Goal: Check status: Check status

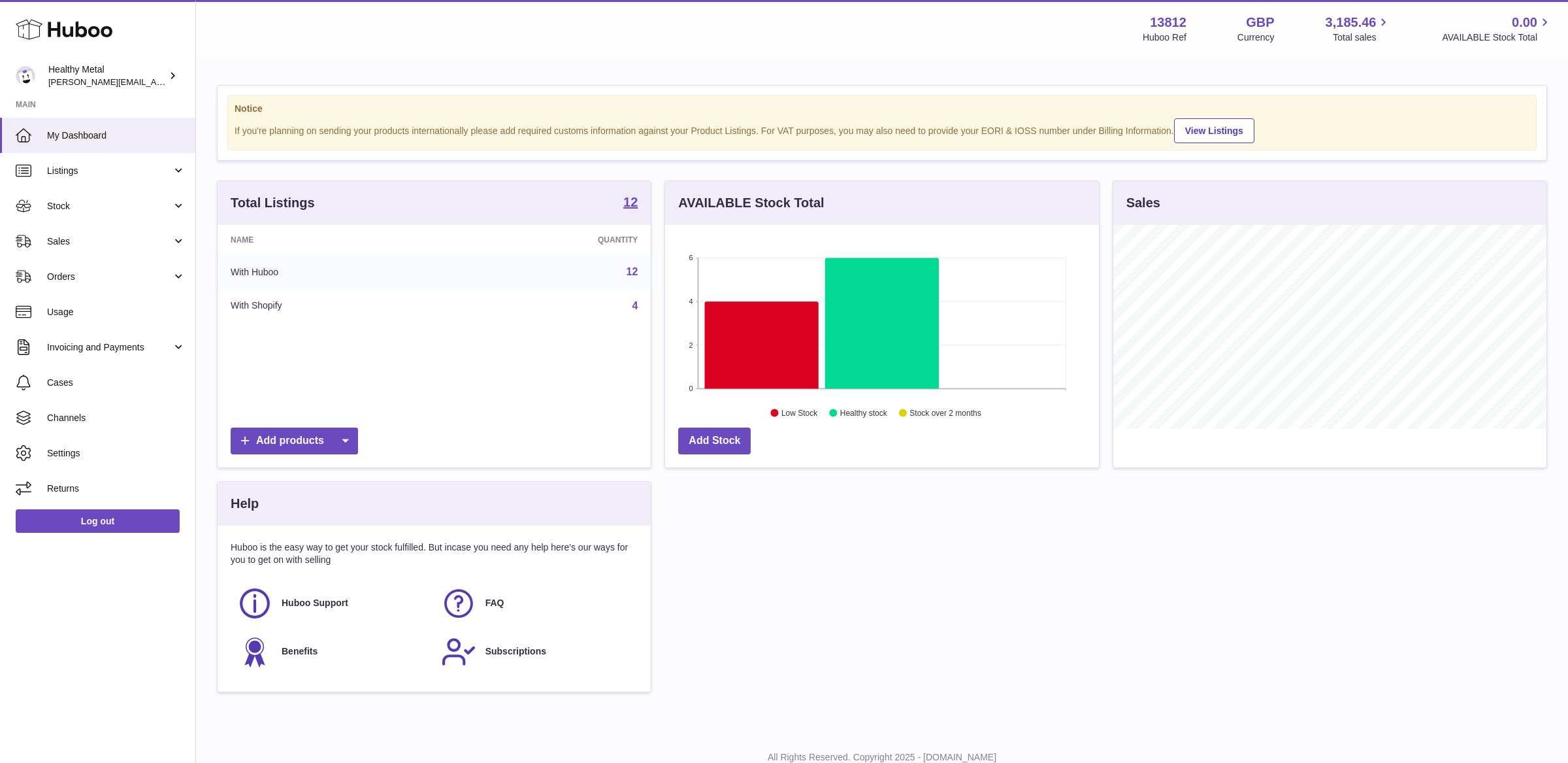
scroll to position [203, 433]
click at [81, 208] on span "Stock" at bounding box center [110, 206] width 125 height 12
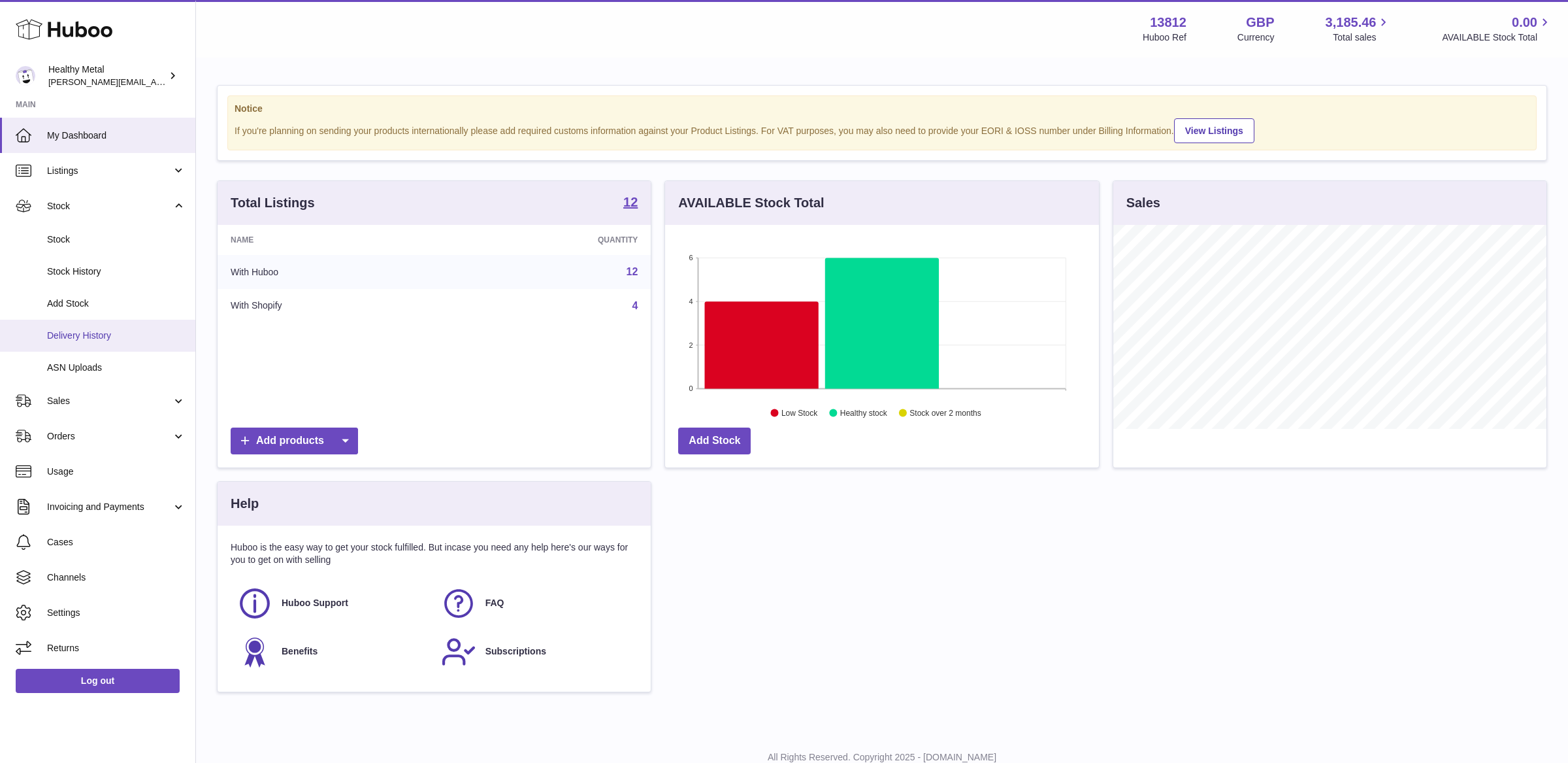
click at [101, 336] on span "Delivery History" at bounding box center [116, 336] width 138 height 12
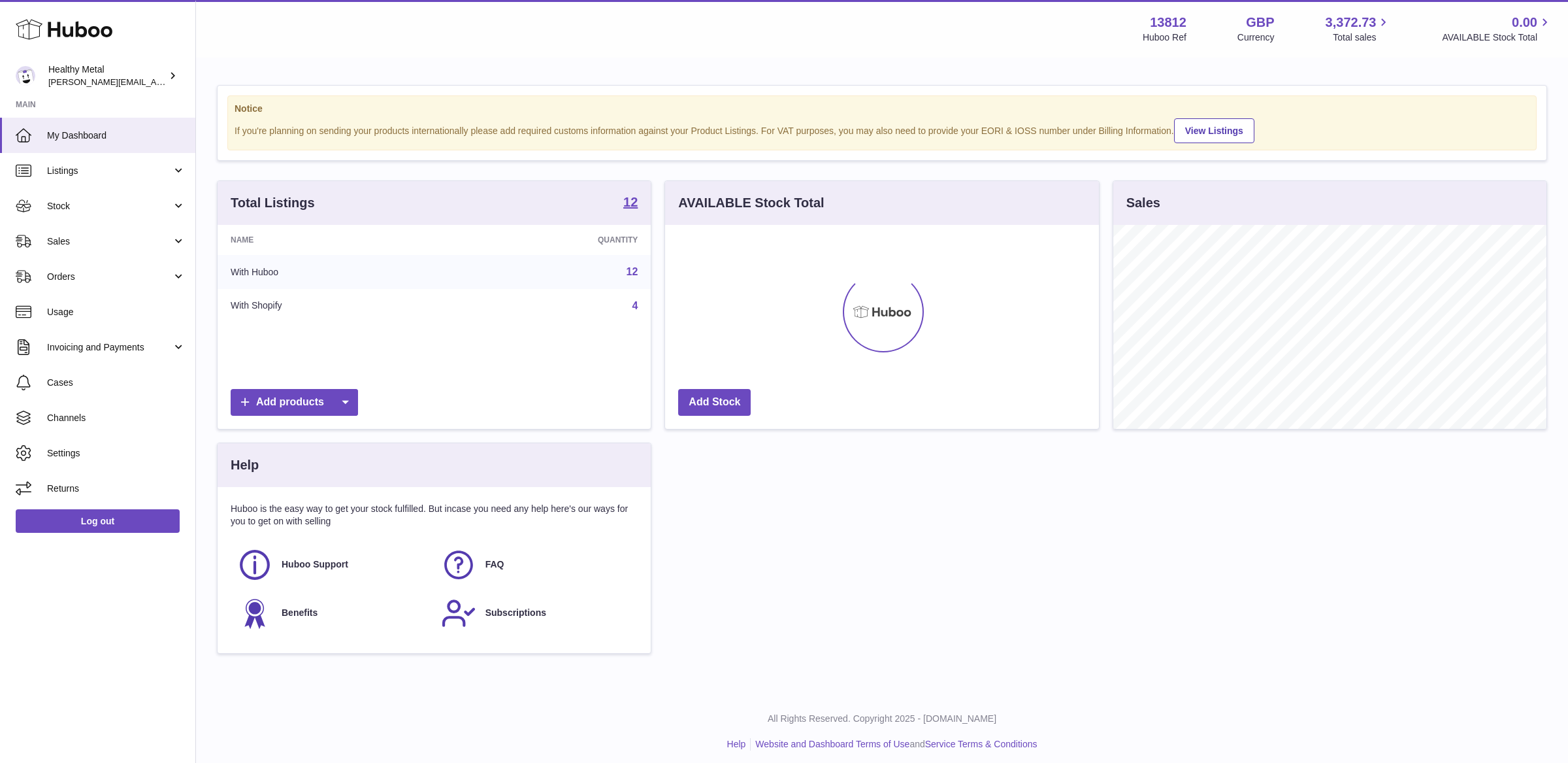
scroll to position [203, 433]
click at [90, 243] on span "Sales" at bounding box center [110, 241] width 125 height 12
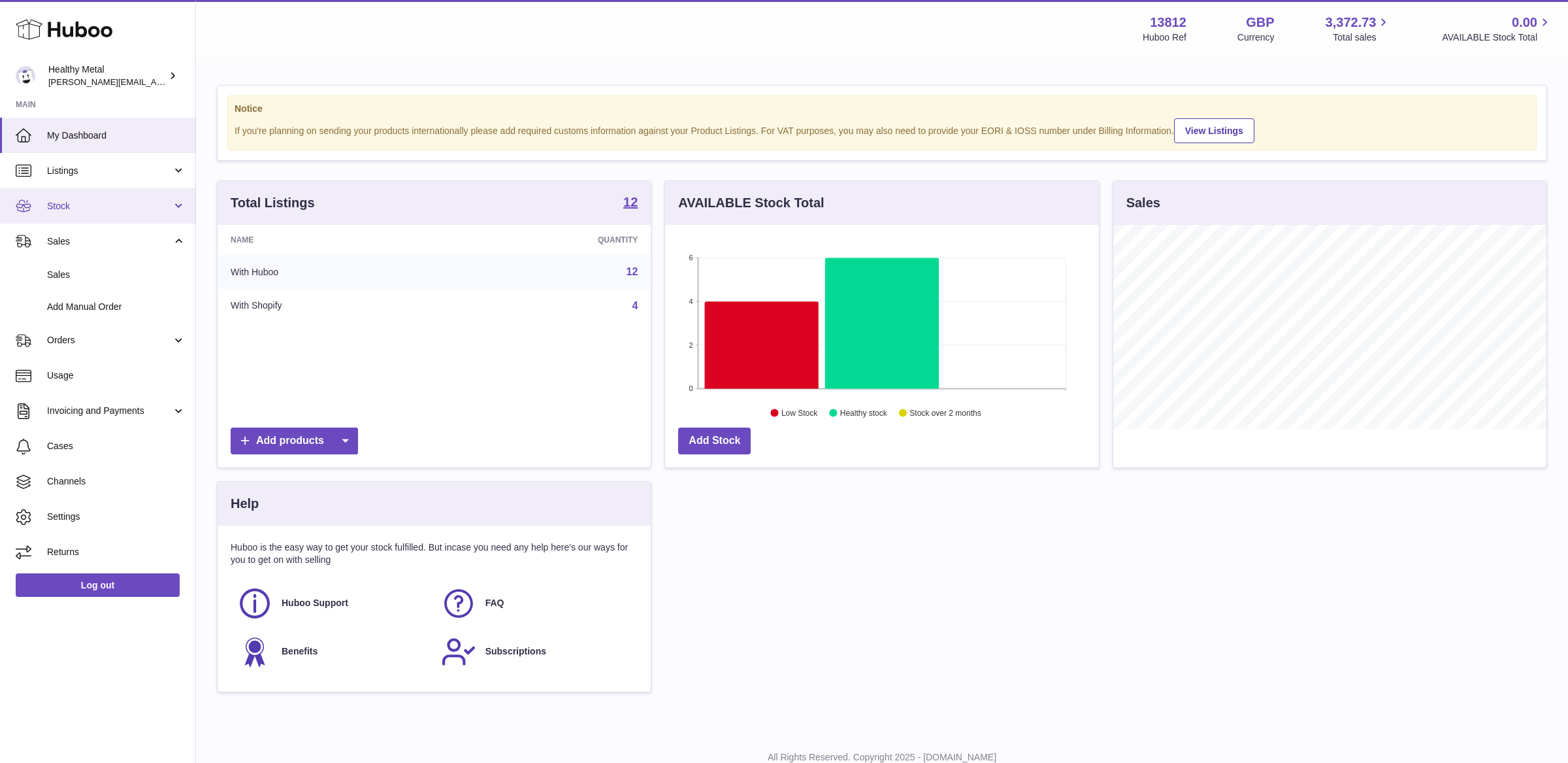
click at [84, 203] on span "Stock" at bounding box center [110, 206] width 125 height 12
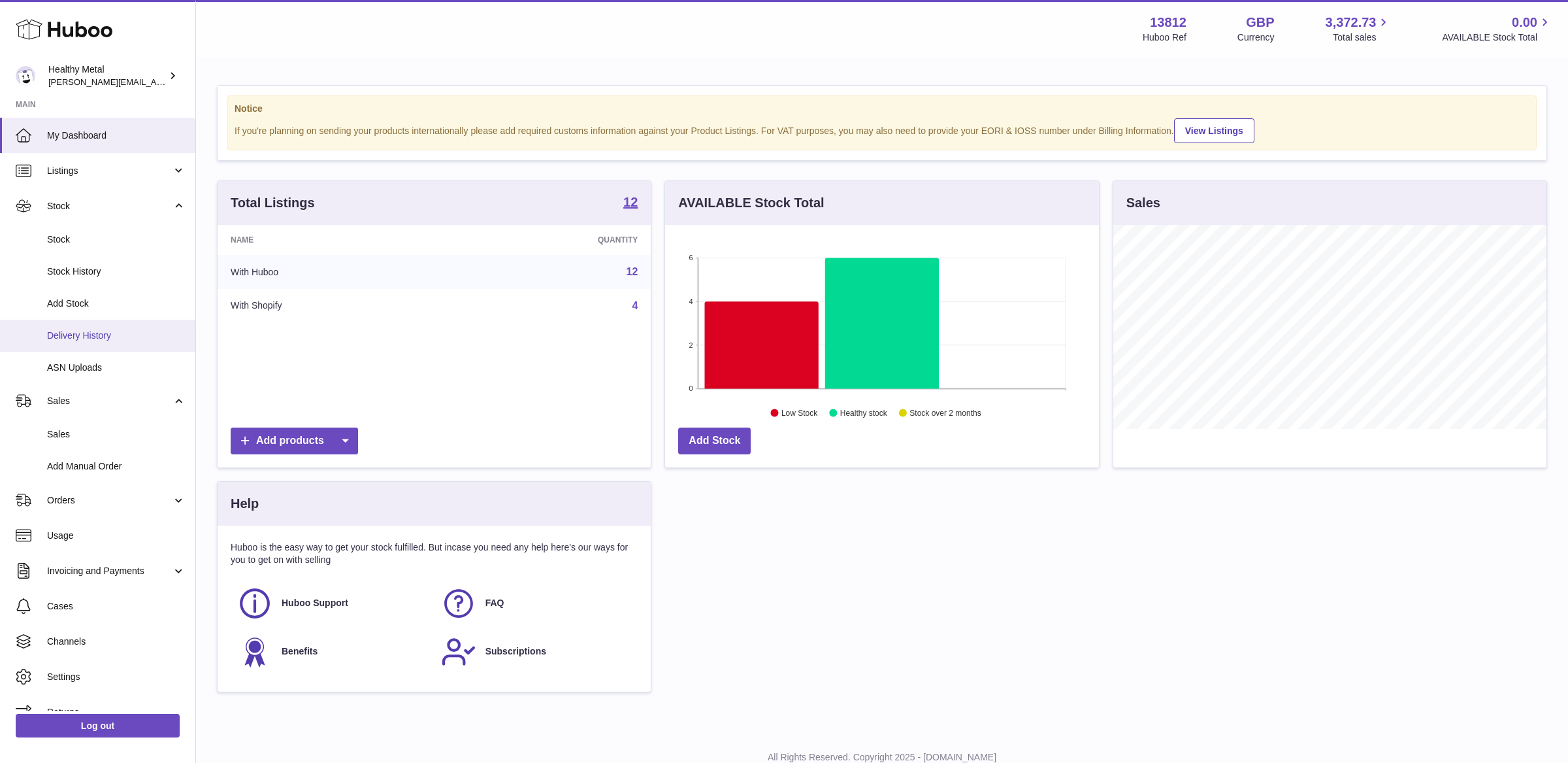
click at [109, 334] on span "Delivery History" at bounding box center [116, 336] width 138 height 12
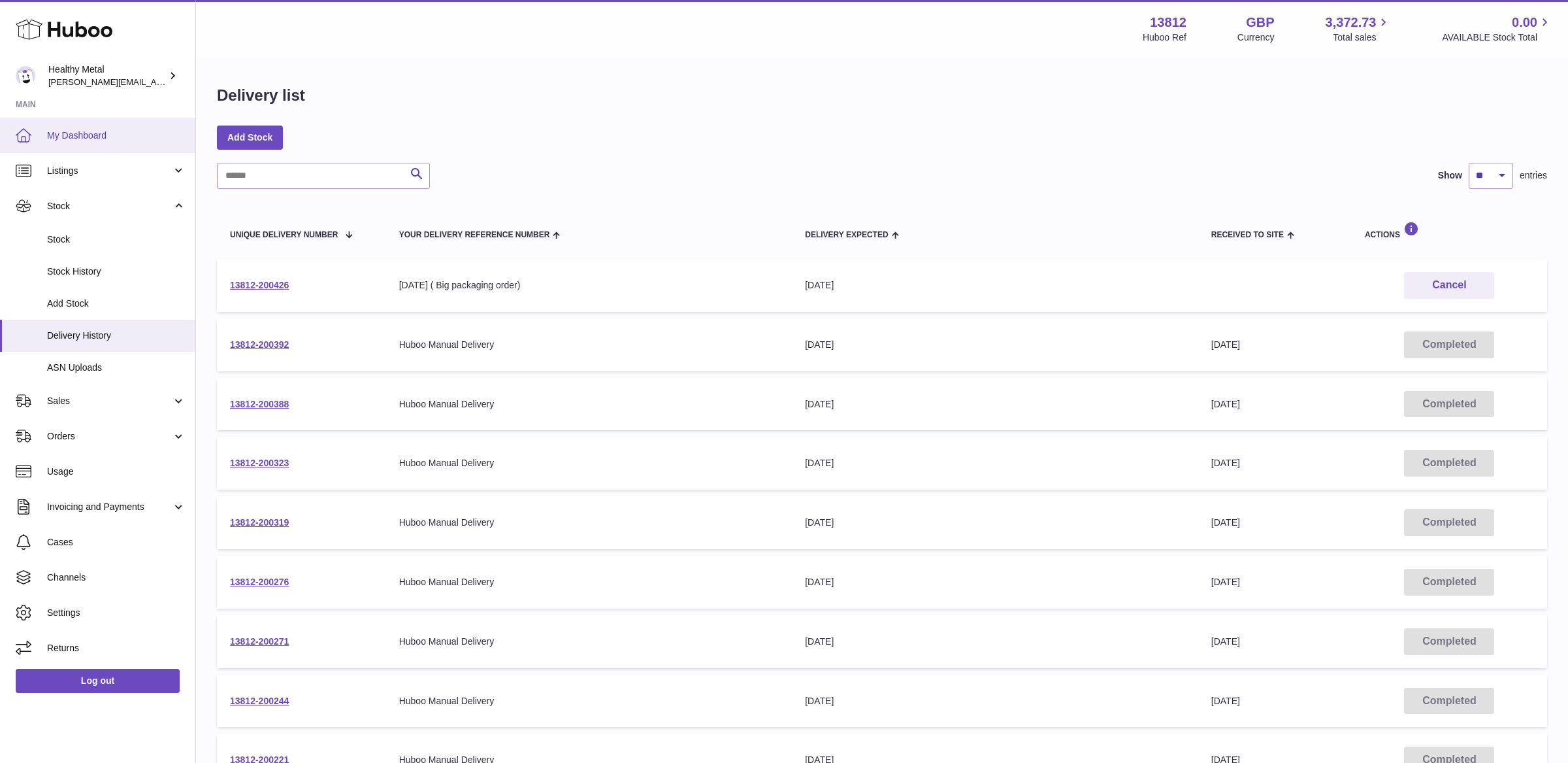
click at [87, 137] on span "My Dashboard" at bounding box center [116, 135] width 138 height 12
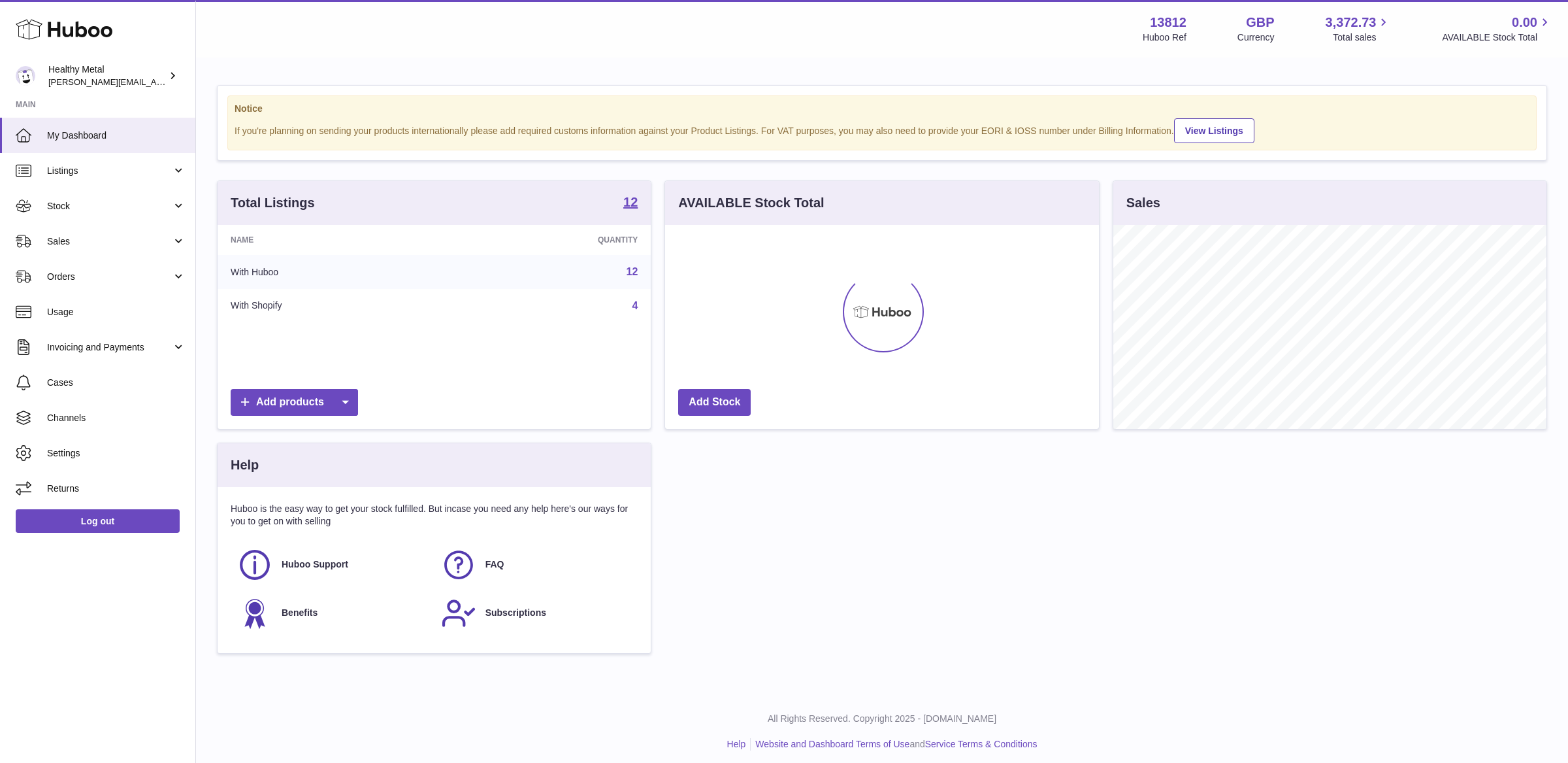
scroll to position [203, 433]
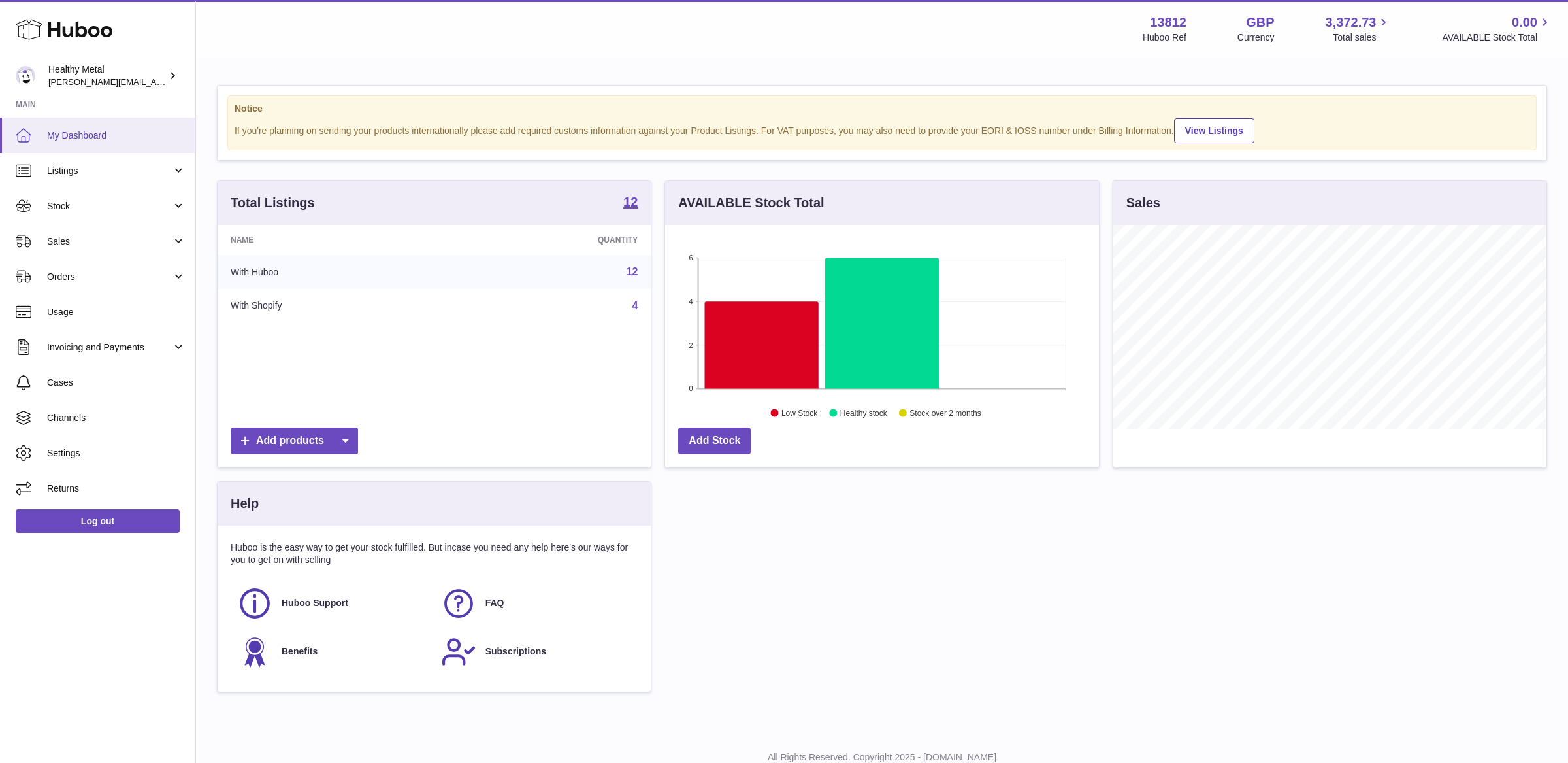
click at [106, 132] on span "My Dashboard" at bounding box center [116, 135] width 138 height 12
click at [112, 210] on span "Stock" at bounding box center [110, 206] width 125 height 12
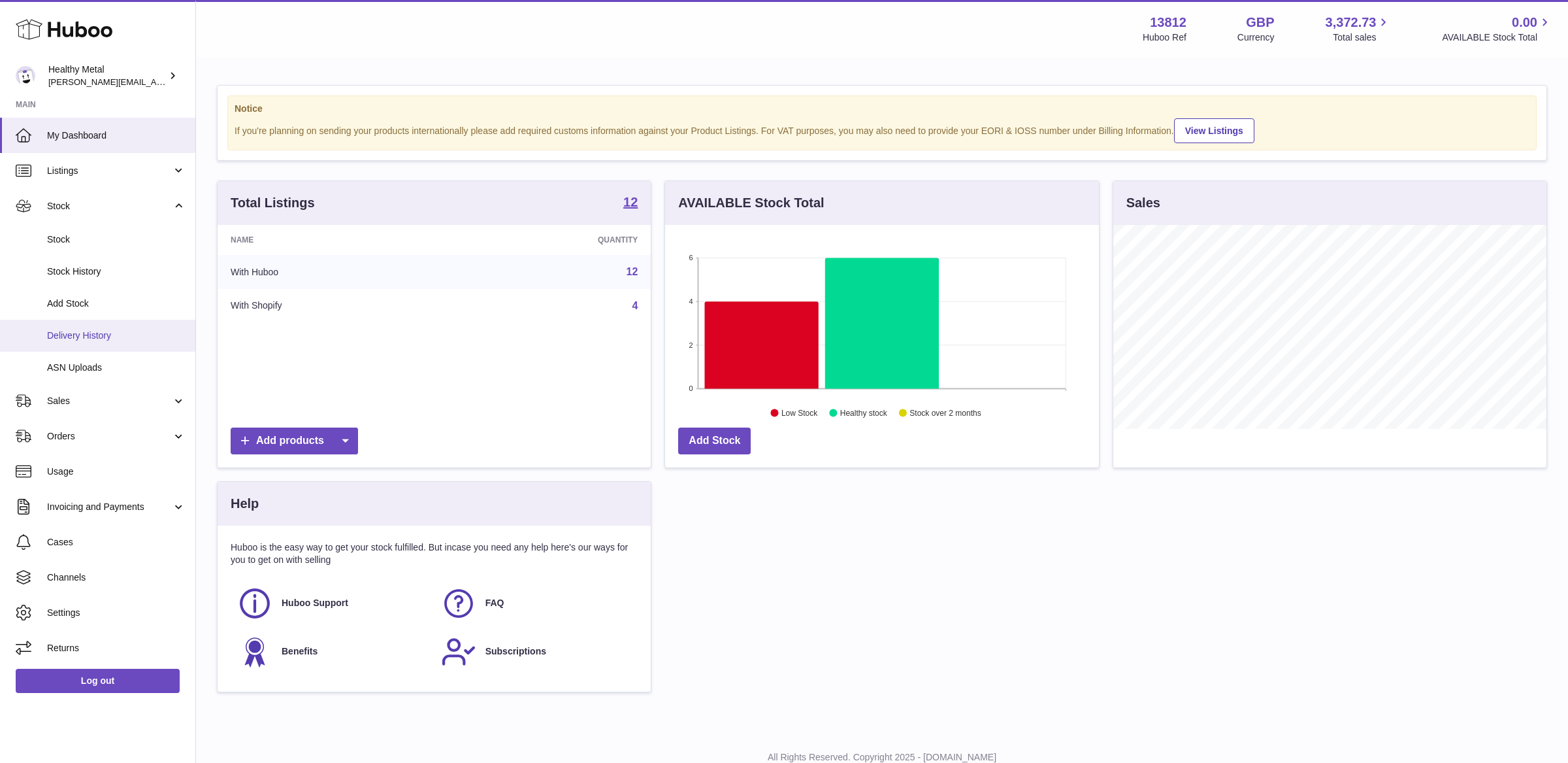
click at [80, 344] on link "Delivery History" at bounding box center [97, 336] width 196 height 32
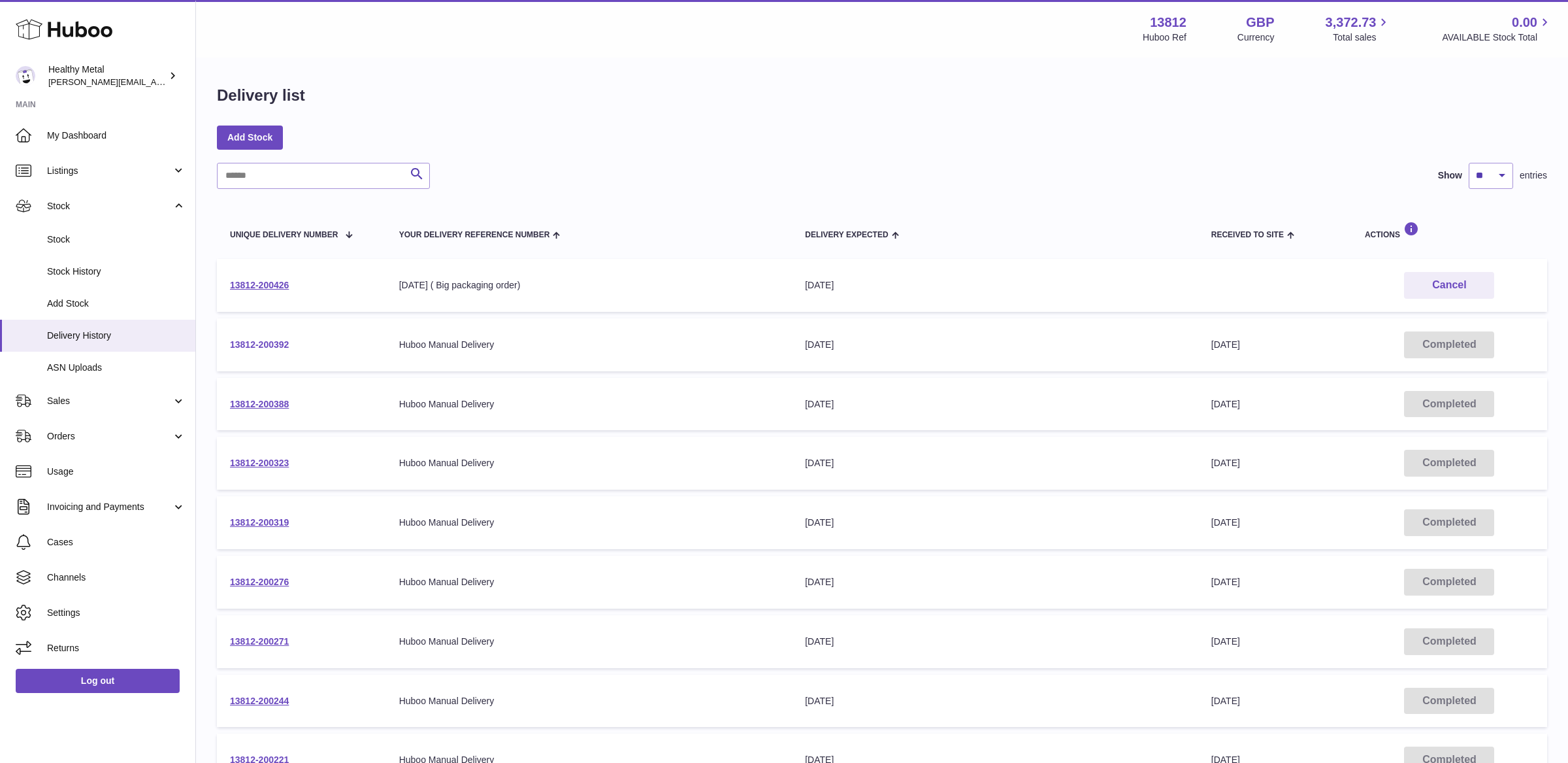
click at [266, 347] on link "13812-200392" at bounding box center [259, 344] width 59 height 10
